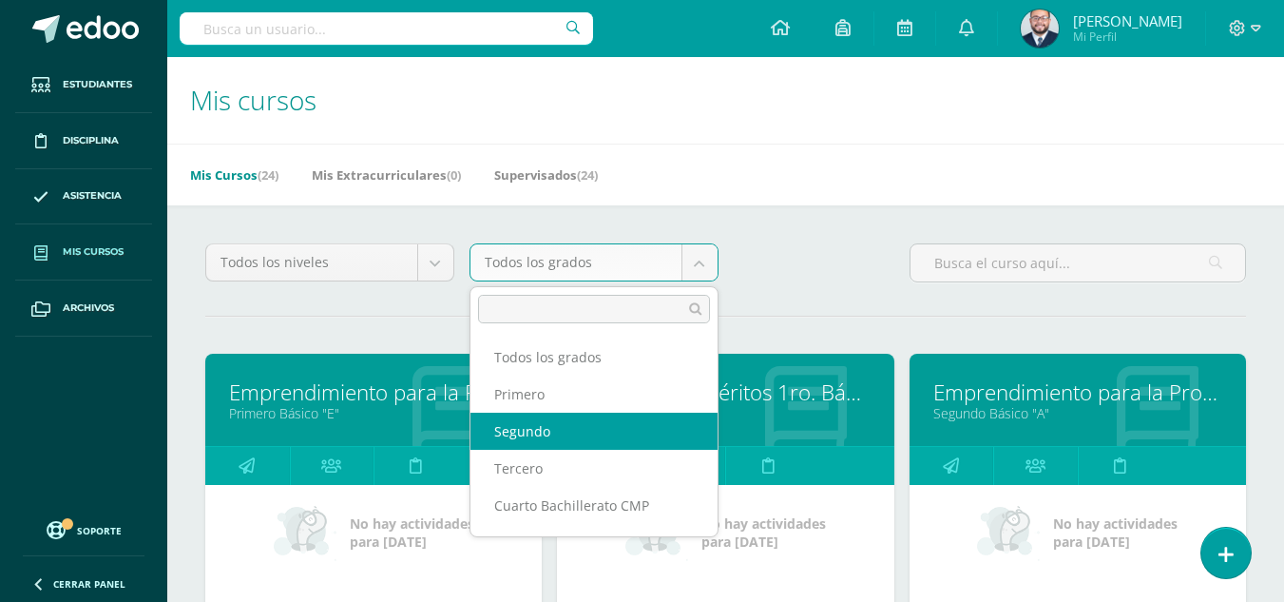
select select "11"
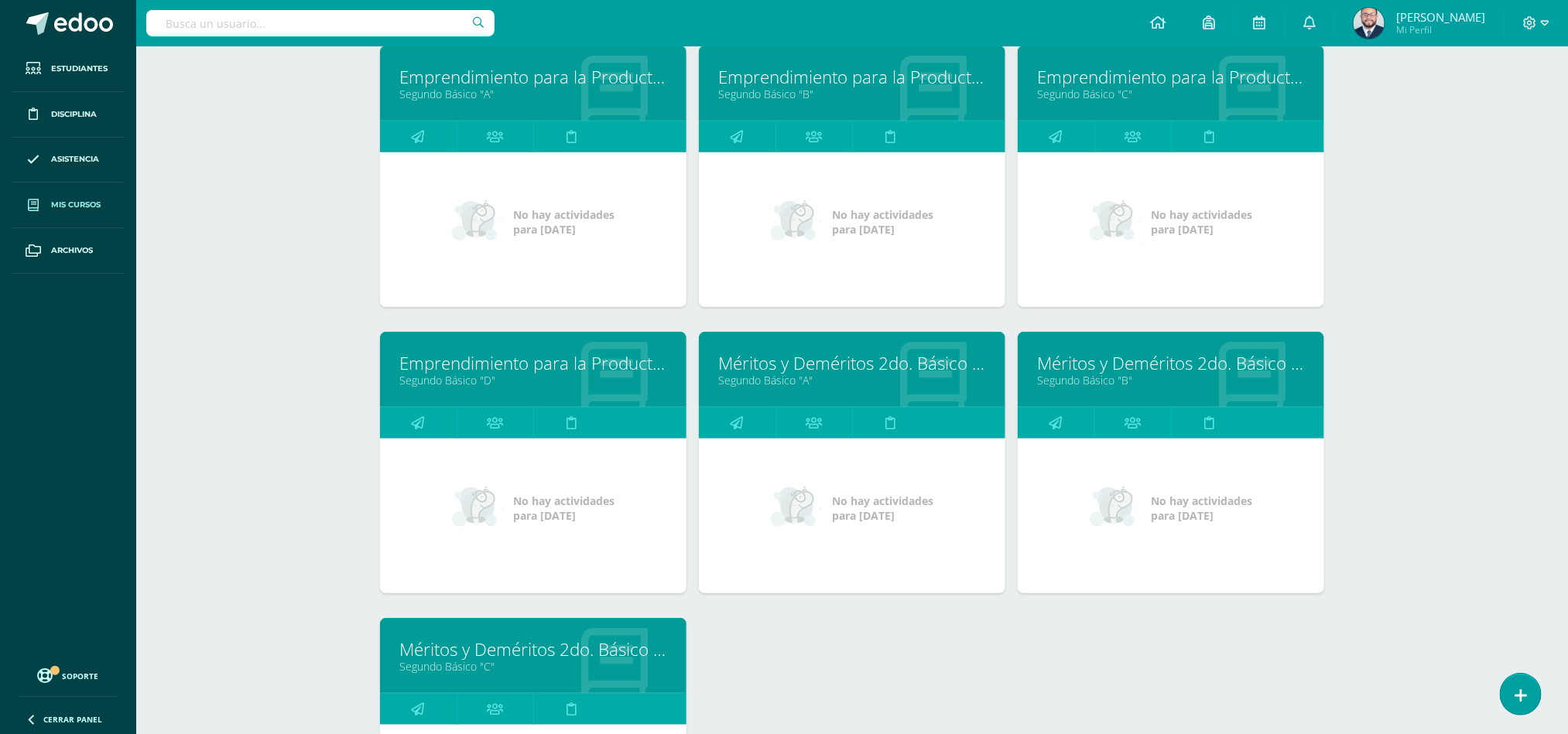
scroll to position [244, 0]
